Goal: Task Accomplishment & Management: Use online tool/utility

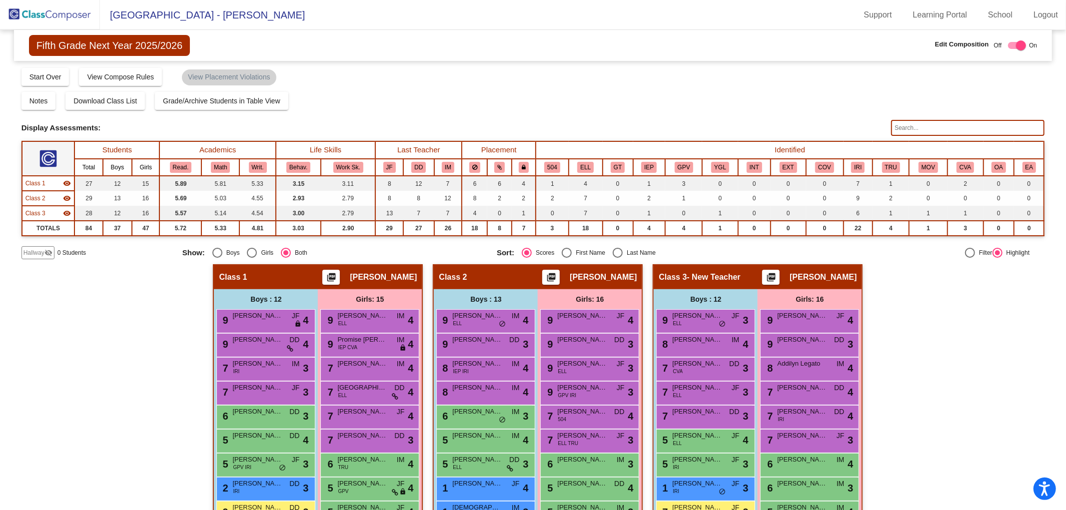
click at [61, 13] on img at bounding box center [50, 14] width 100 height 29
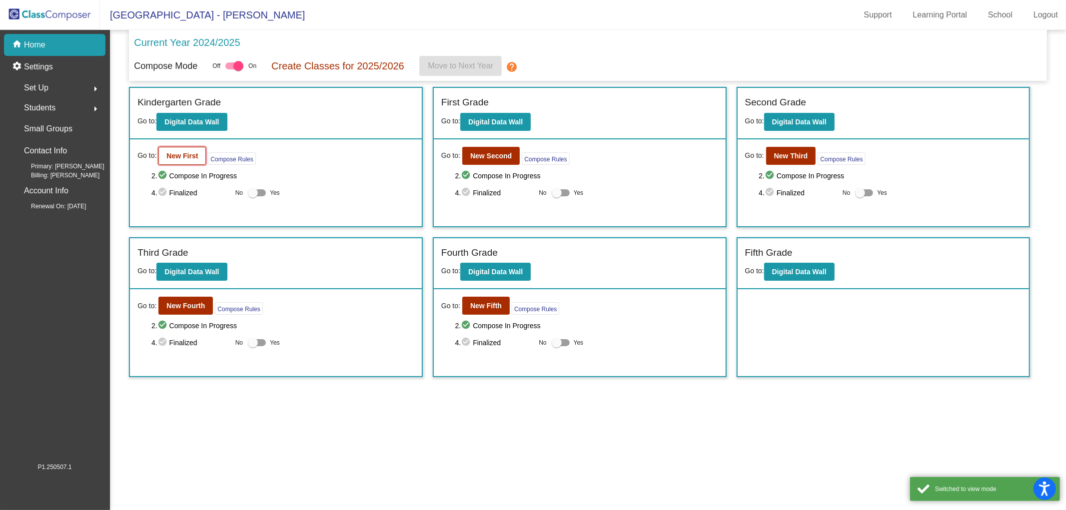
click at [183, 156] on b "New First" at bounding box center [181, 156] width 31 height 8
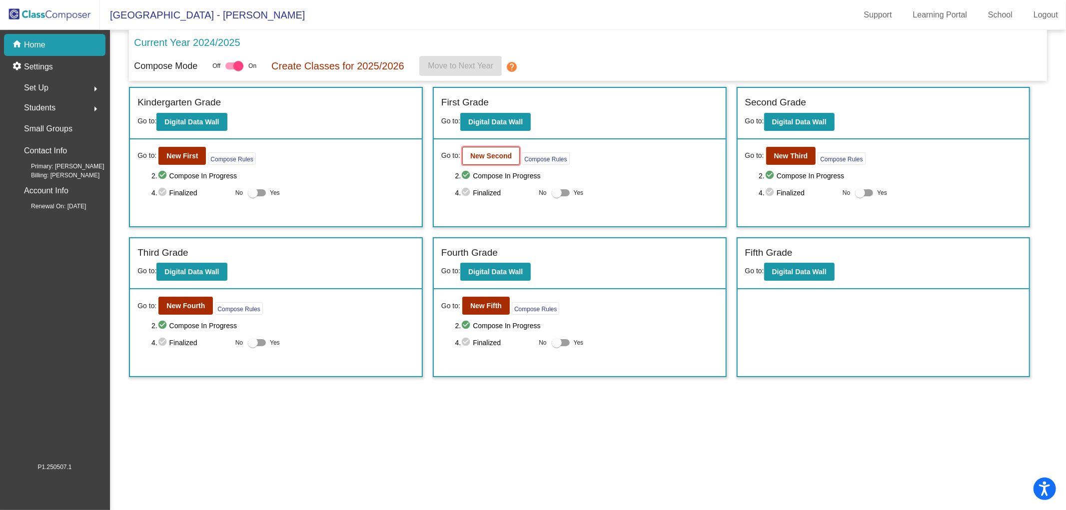
click at [496, 147] on button "New Second" at bounding box center [490, 156] width 57 height 18
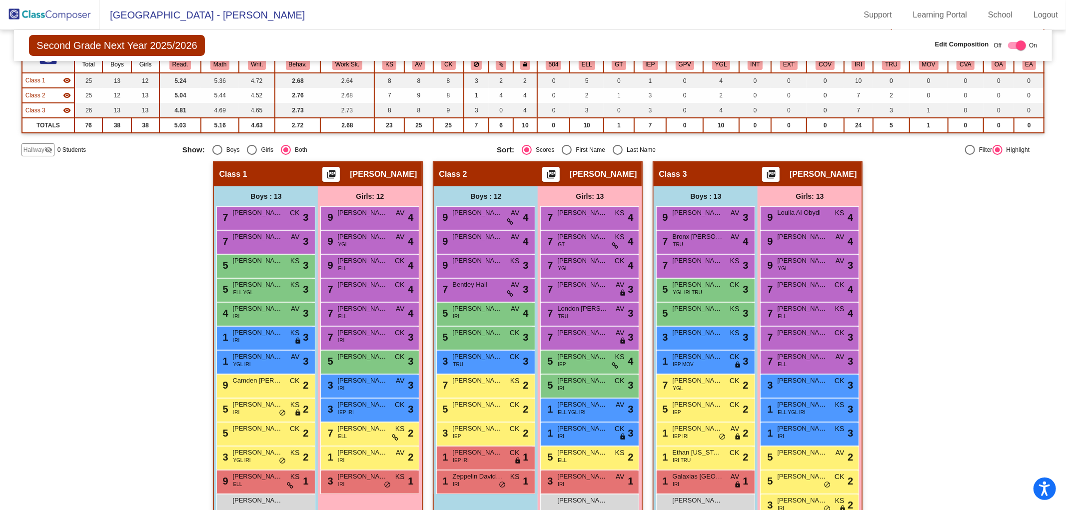
scroll to position [123, 0]
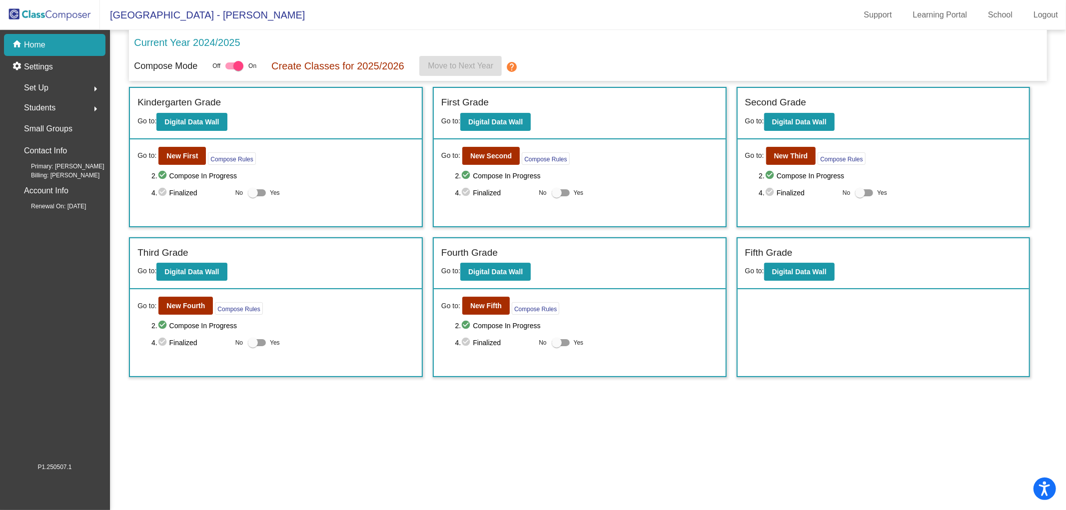
click at [481, 313] on div "Go to: New Fifth Compose Rules 2. check_circle Compose In Progress 4. check_cir…" at bounding box center [580, 332] width 292 height 87
click at [481, 307] on b "New Fifth" at bounding box center [485, 306] width 31 height 8
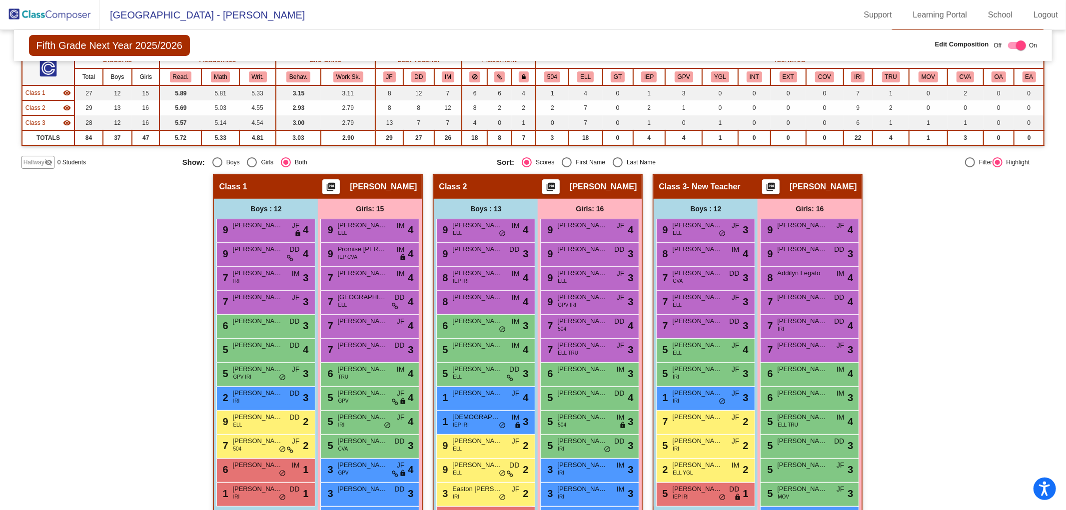
scroll to position [196, 0]
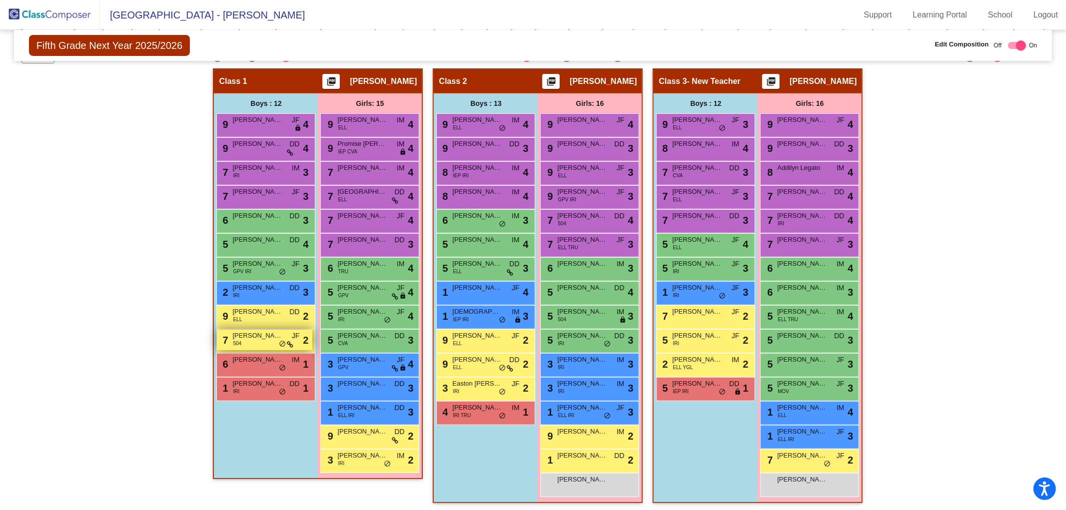
click at [252, 331] on span "[PERSON_NAME]" at bounding box center [257, 336] width 50 height 10
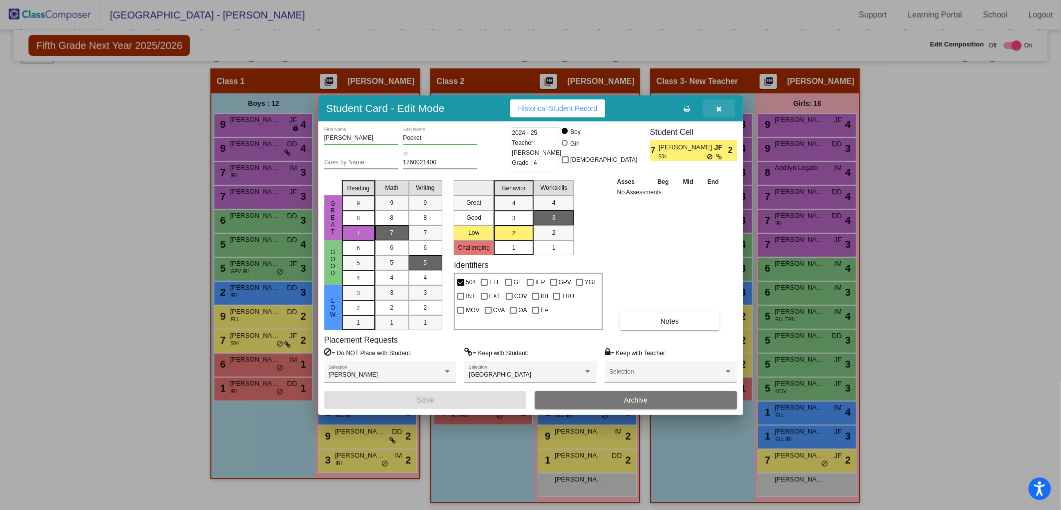
click at [715, 108] on button "button" at bounding box center [719, 108] width 32 height 18
